Goal: Use online tool/utility: Use online tool/utility

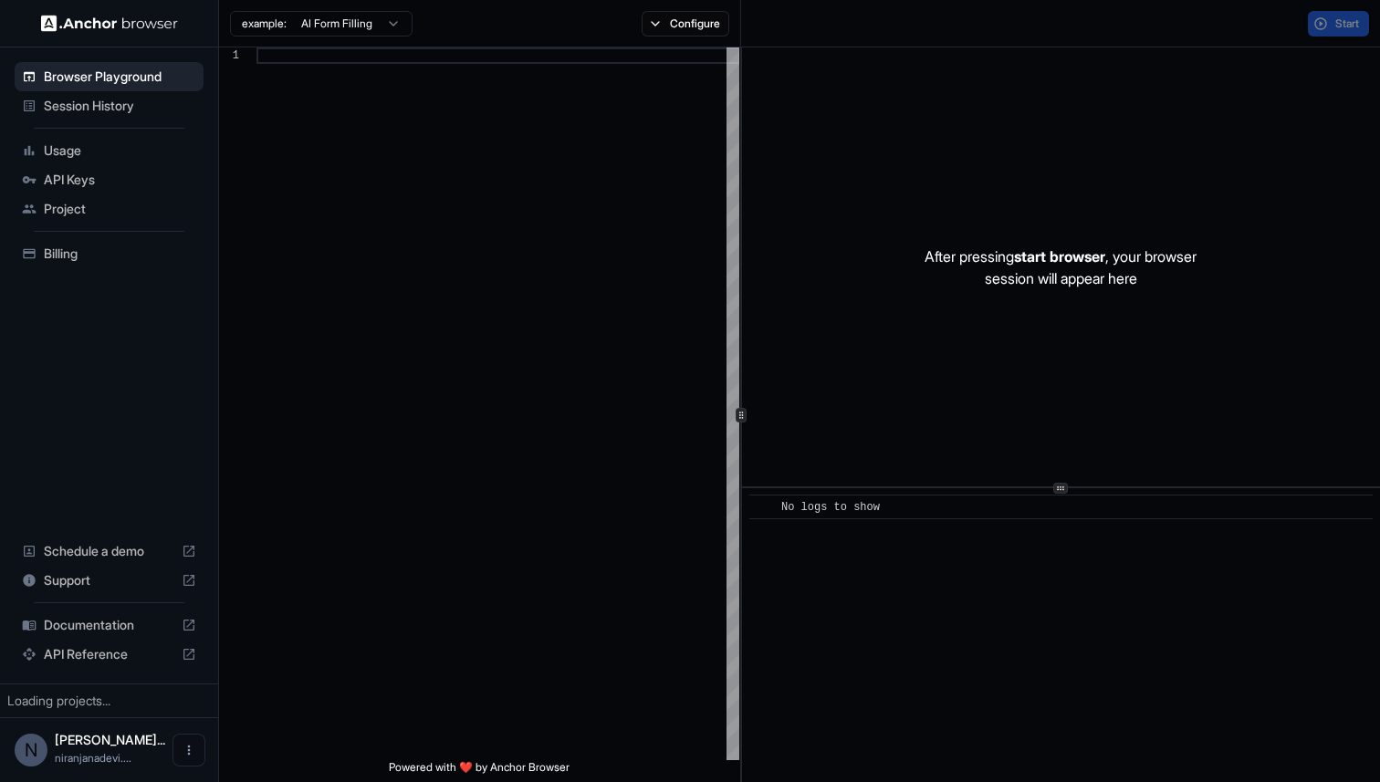
scroll to position [164, 0]
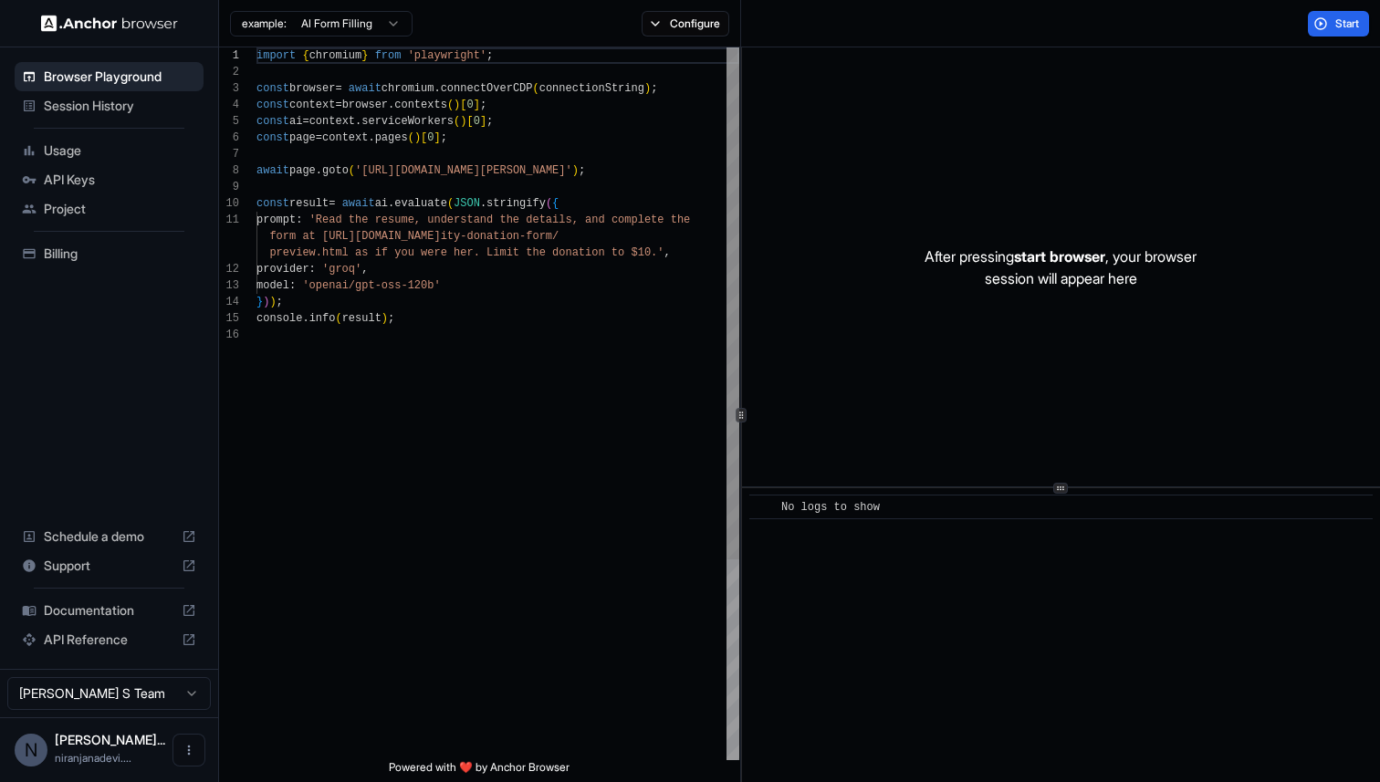
click at [497, 192] on div "import { chromium } from 'playwright' ; const browser = await chromium . connec…" at bounding box center [498, 543] width 483 height 992
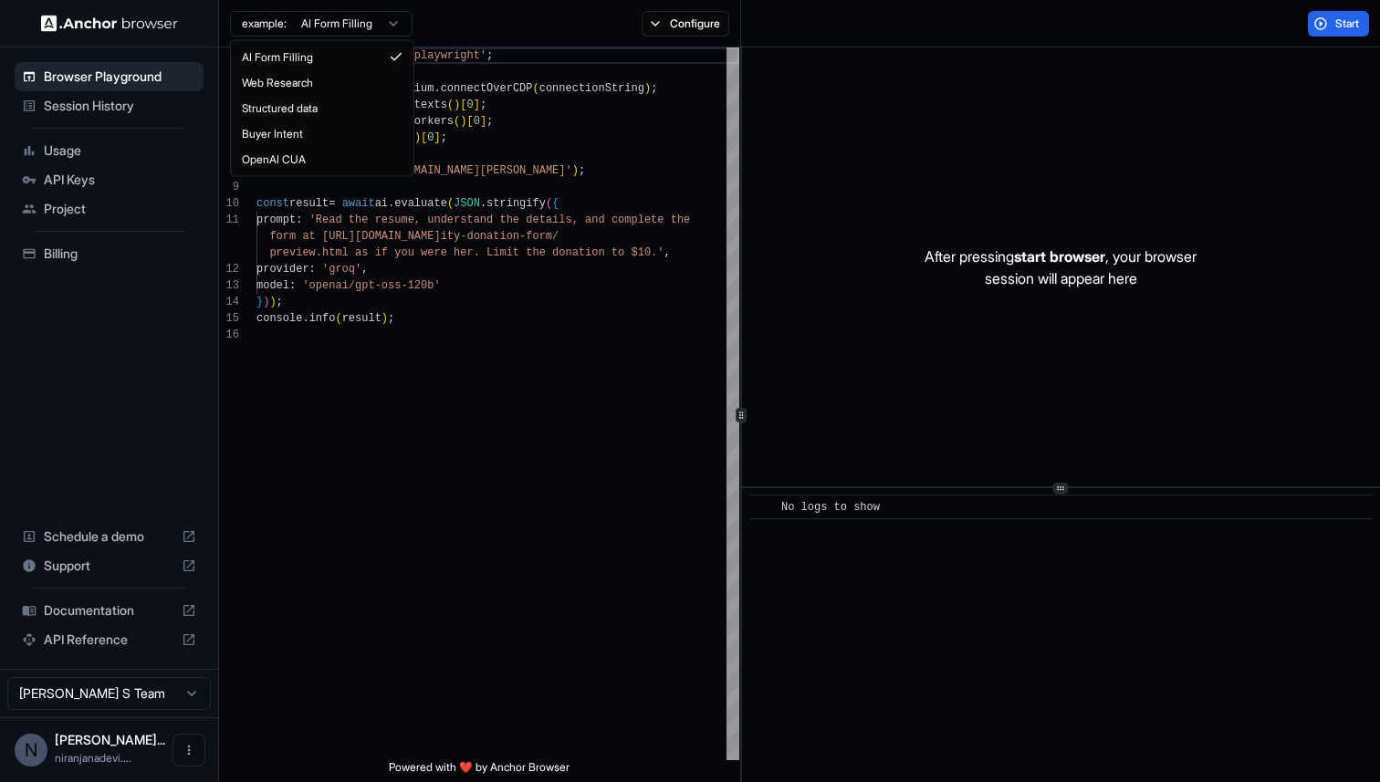
click at [371, 16] on html "Browser Playground Session History Usage API Keys Project Billing Schedule a de…" at bounding box center [690, 391] width 1380 height 782
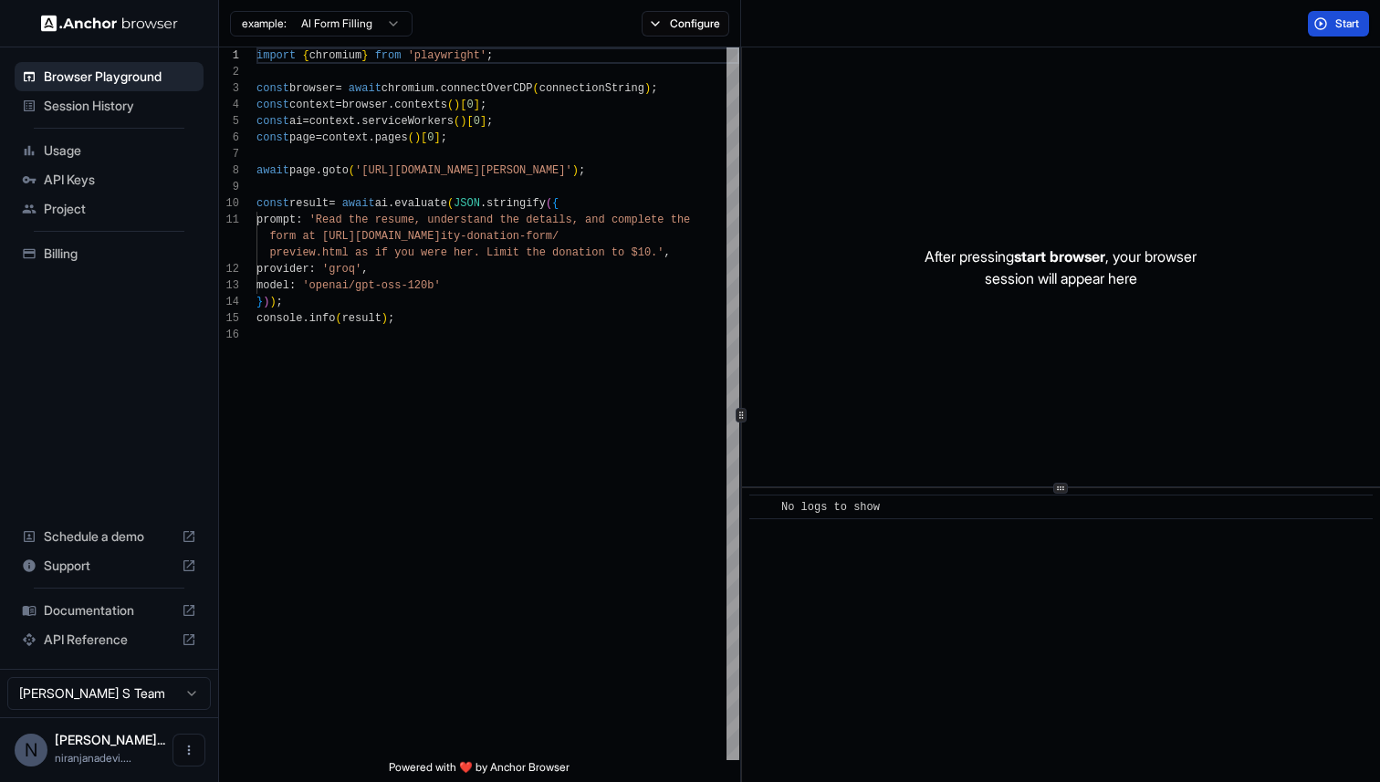
click at [1318, 23] on button "Start" at bounding box center [1338, 24] width 61 height 26
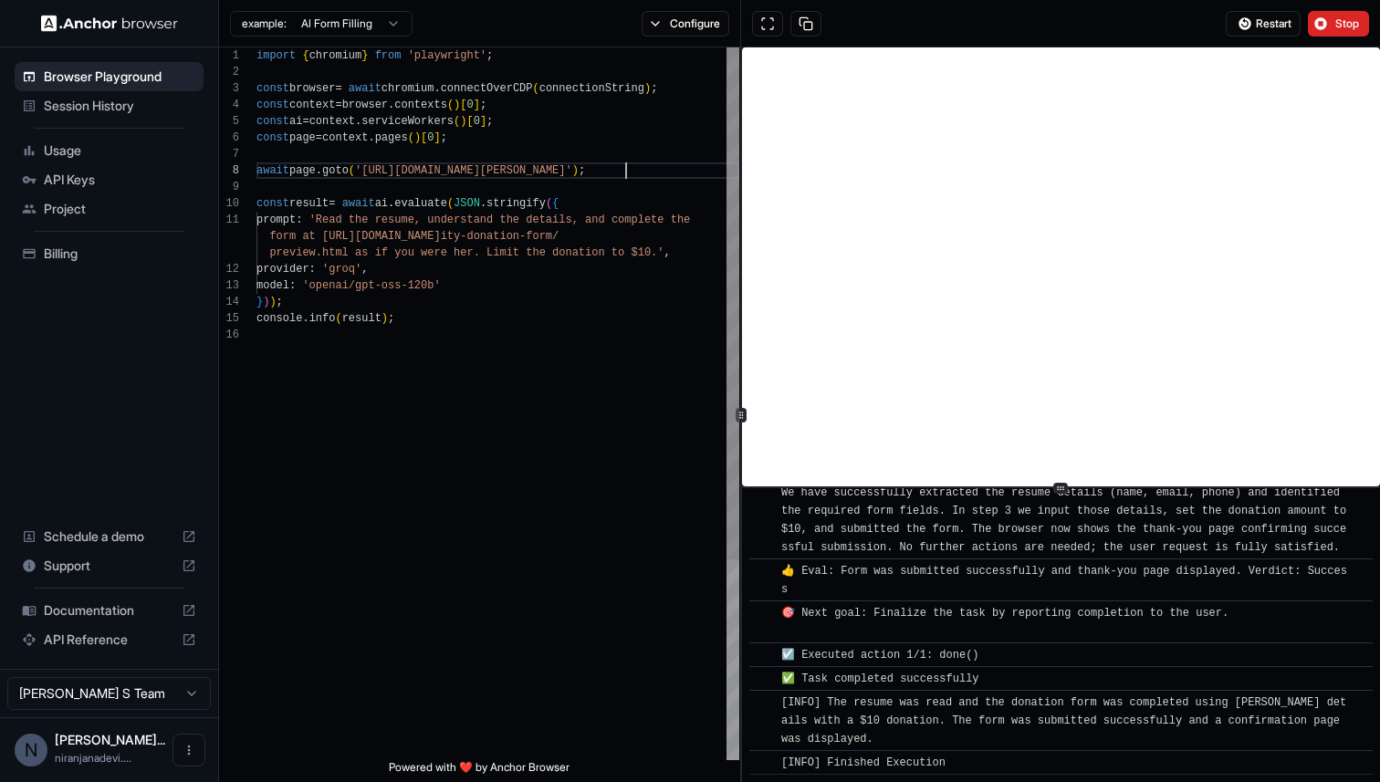
scroll to position [115, 0]
drag, startPoint x: 624, startPoint y: 167, endPoint x: 368, endPoint y: 175, distance: 256.6
click at [368, 175] on div "import { chromium } from 'playwright' ; const browser = await chromium . connec…" at bounding box center [498, 543] width 483 height 992
click at [434, 309] on div "import { chromium } from 'playwright' ; const browser = await chromium . connec…" at bounding box center [498, 543] width 483 height 992
drag, startPoint x: 629, startPoint y: 172, endPoint x: 551, endPoint y: 172, distance: 77.6
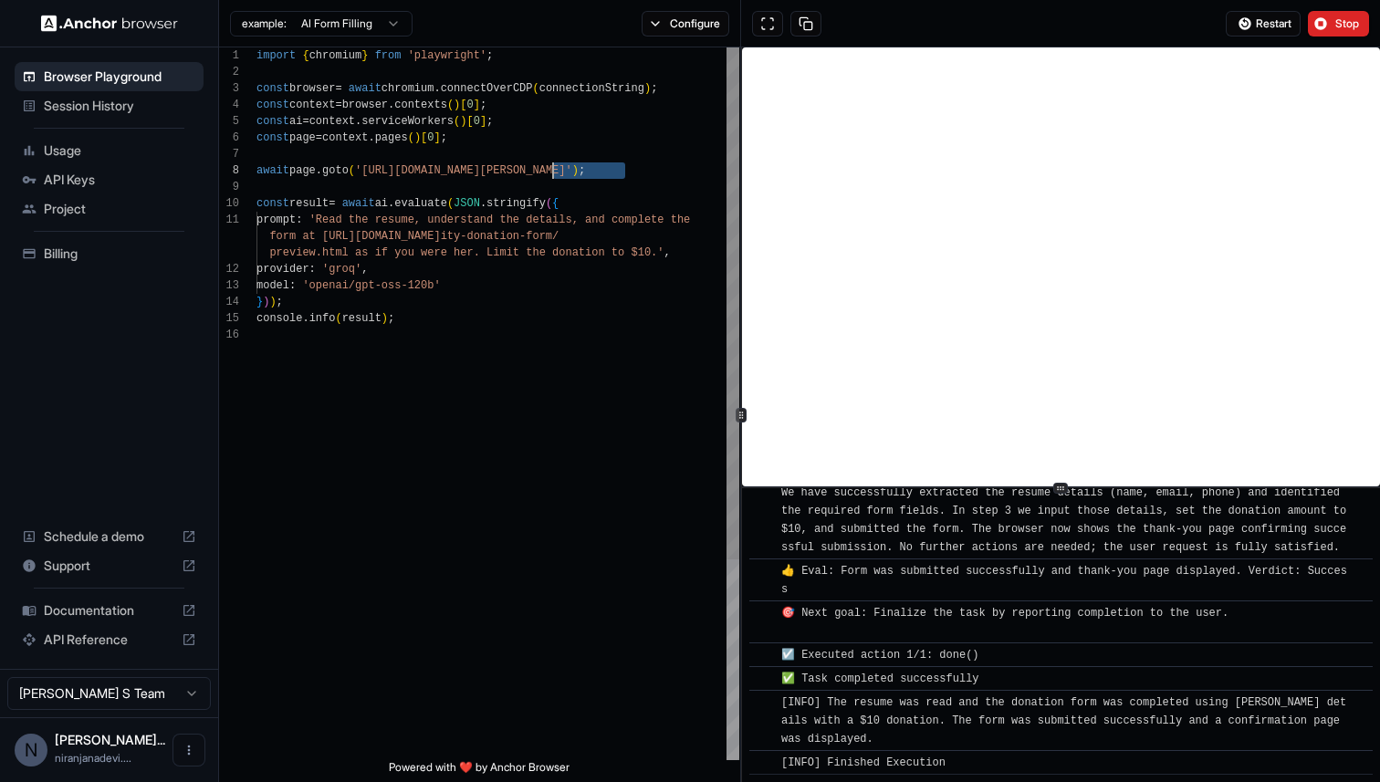
click at [551, 172] on div "import { chromium } from 'playwright' ; const browser = await chromium . connec…" at bounding box center [498, 543] width 483 height 992
drag, startPoint x: 367, startPoint y: 173, endPoint x: 627, endPoint y: 172, distance: 260.2
click at [627, 172] on div "import { chromium } from 'playwright' ; const browser = await chromium . connec…" at bounding box center [498, 543] width 483 height 992
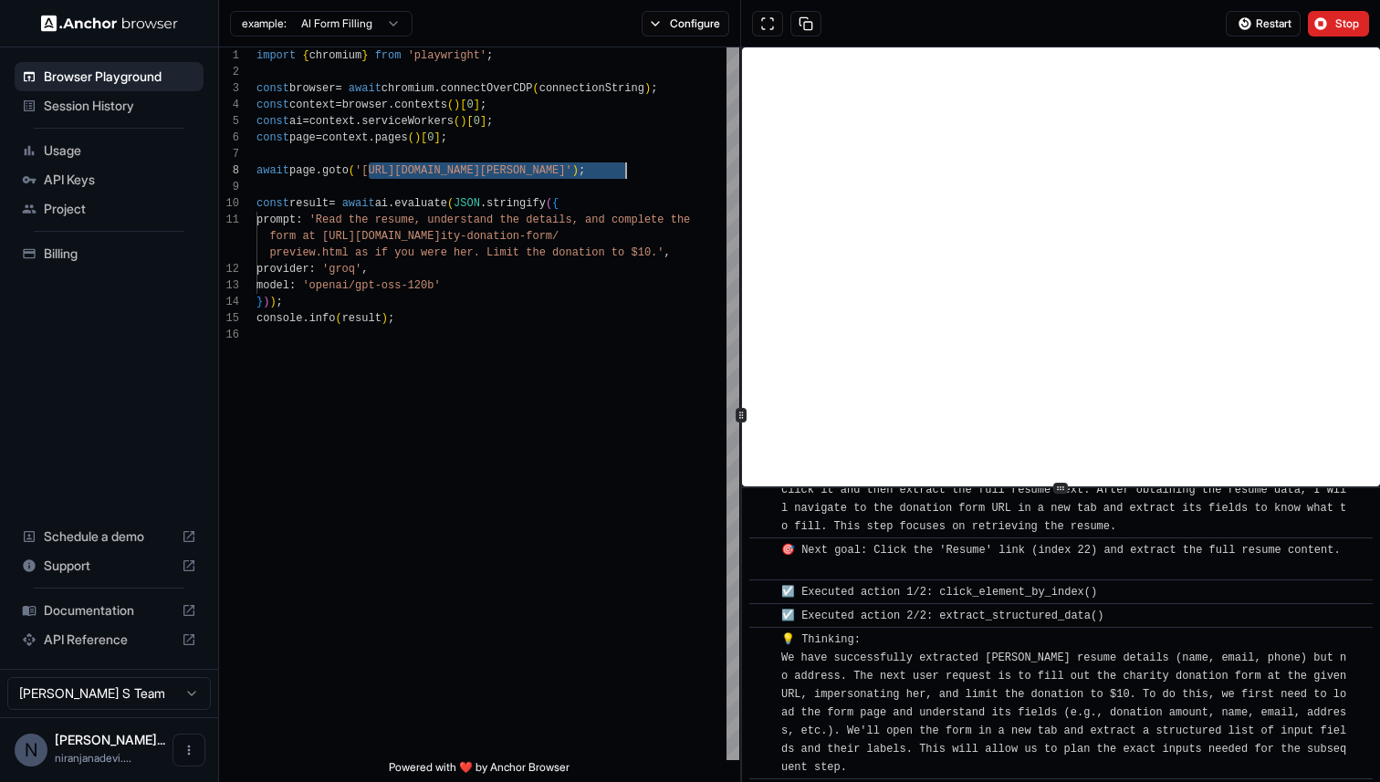
scroll to position [0, 0]
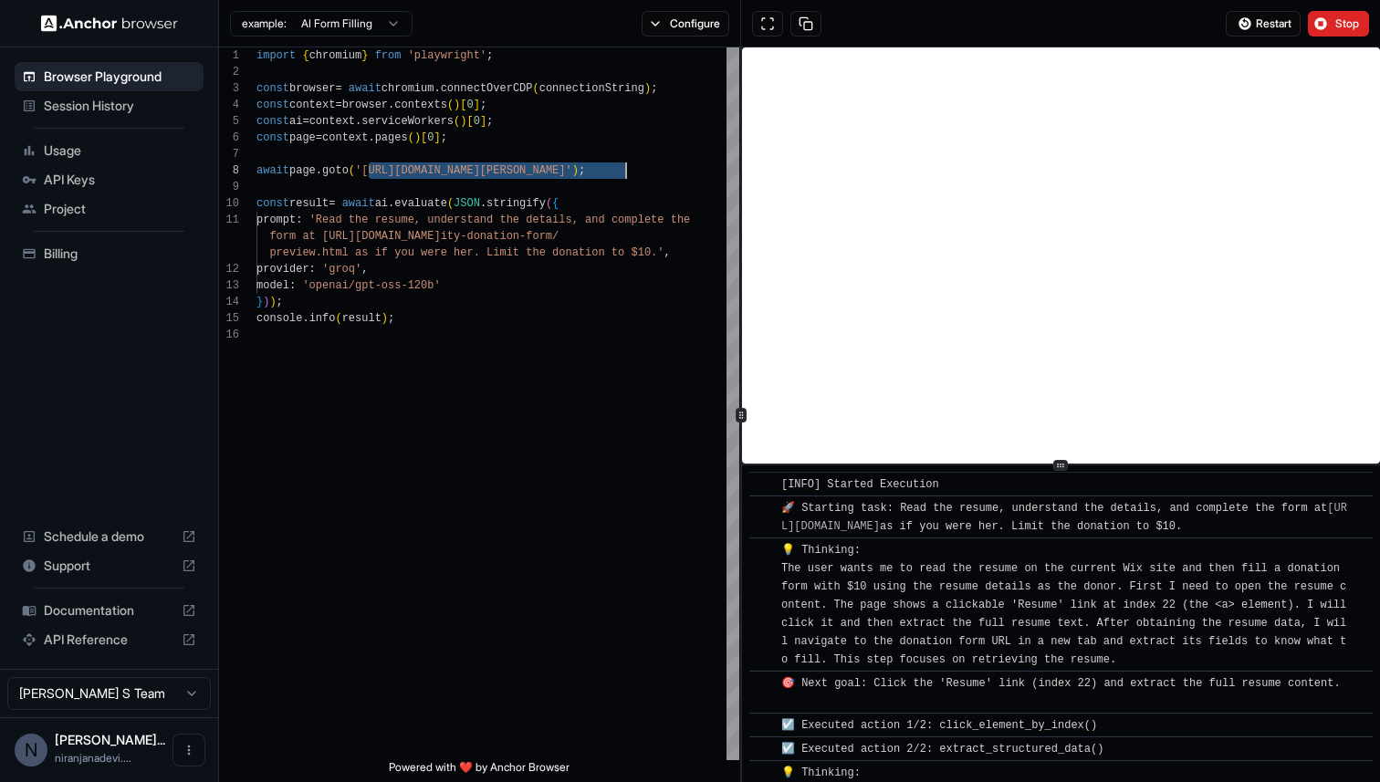
click at [1060, 466] on icon at bounding box center [1060, 465] width 9 height 9
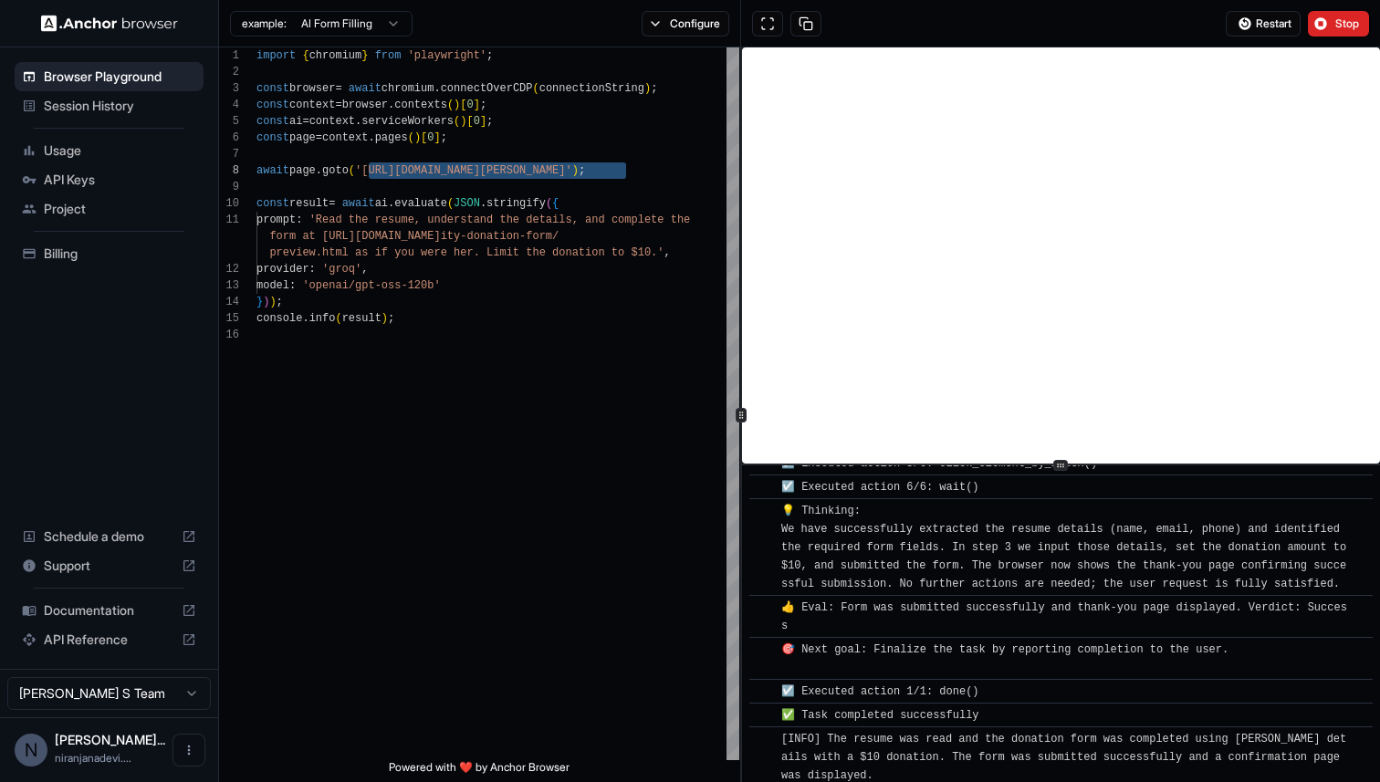
scroll to position [996, 0]
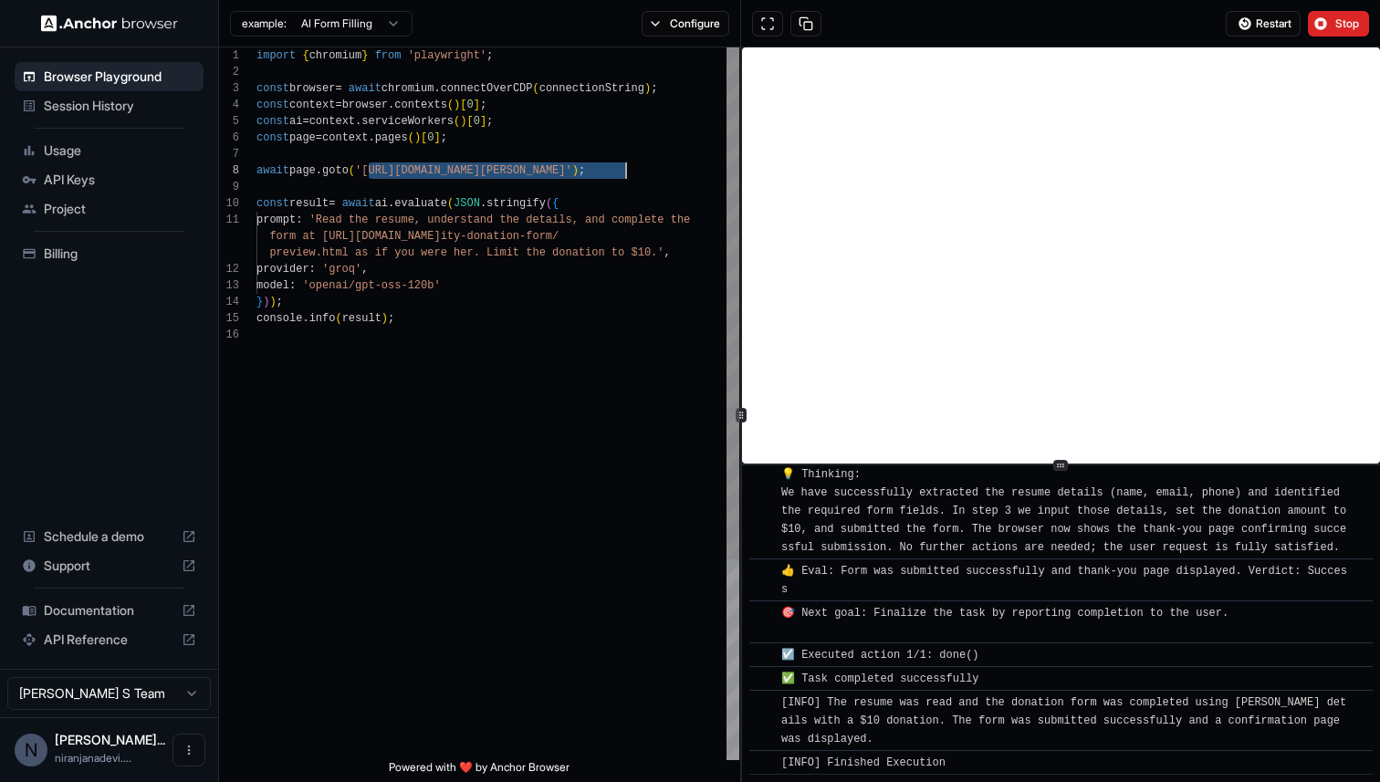
click at [451, 406] on div "import { chromium } from 'playwright' ; const browser = await chromium . connec…" at bounding box center [498, 543] width 483 height 992
type textarea "**********"
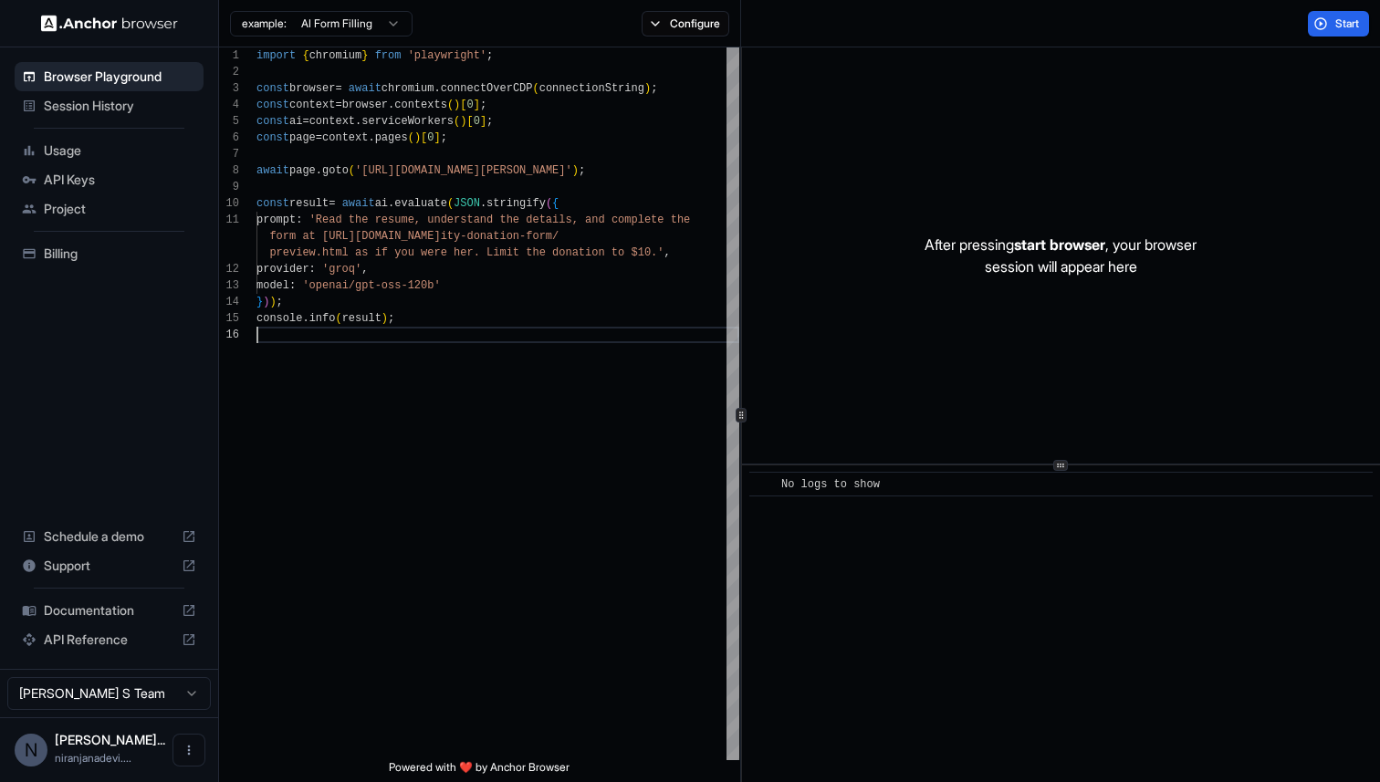
scroll to position [0, 0]
